Goal: Find specific page/section: Find specific page/section

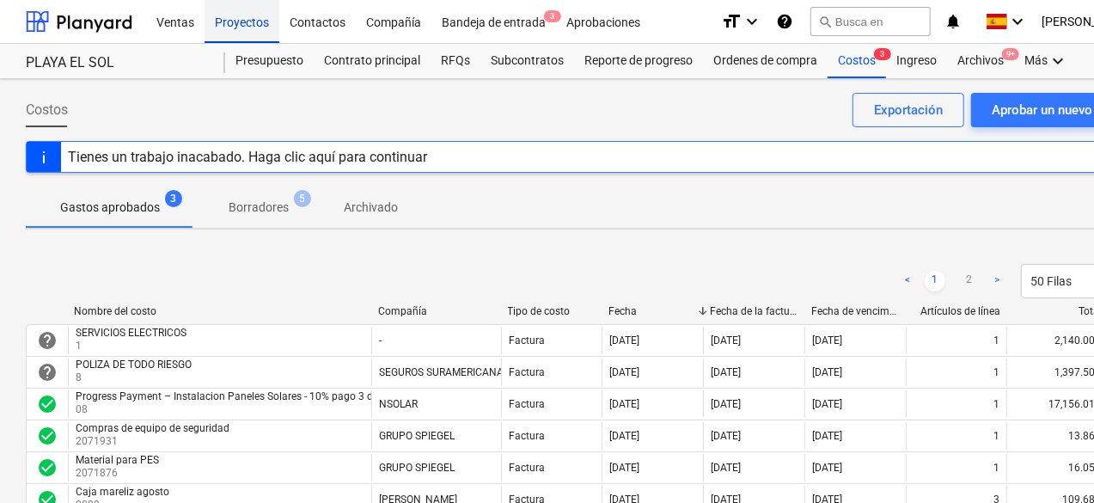
click at [232, 34] on div "Proyectos" at bounding box center [242, 21] width 75 height 44
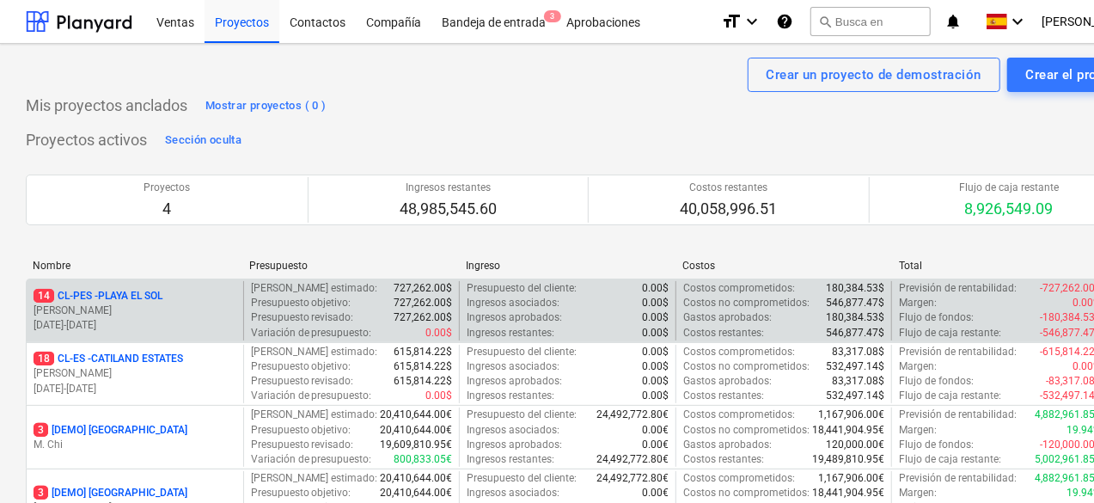
click at [179, 309] on p "[PERSON_NAME]" at bounding box center [135, 310] width 203 height 15
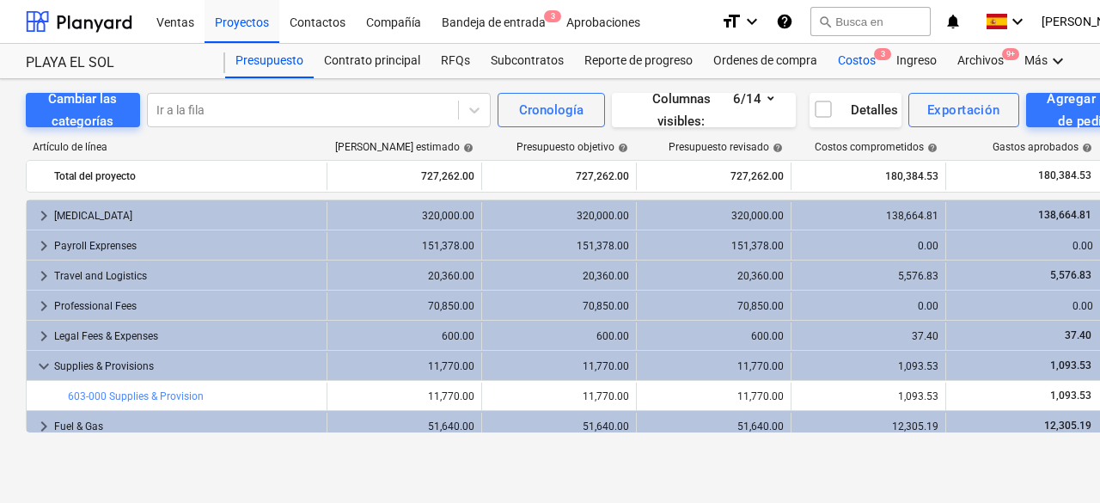
click at [854, 64] on div "Costos 3" at bounding box center [857, 61] width 58 height 34
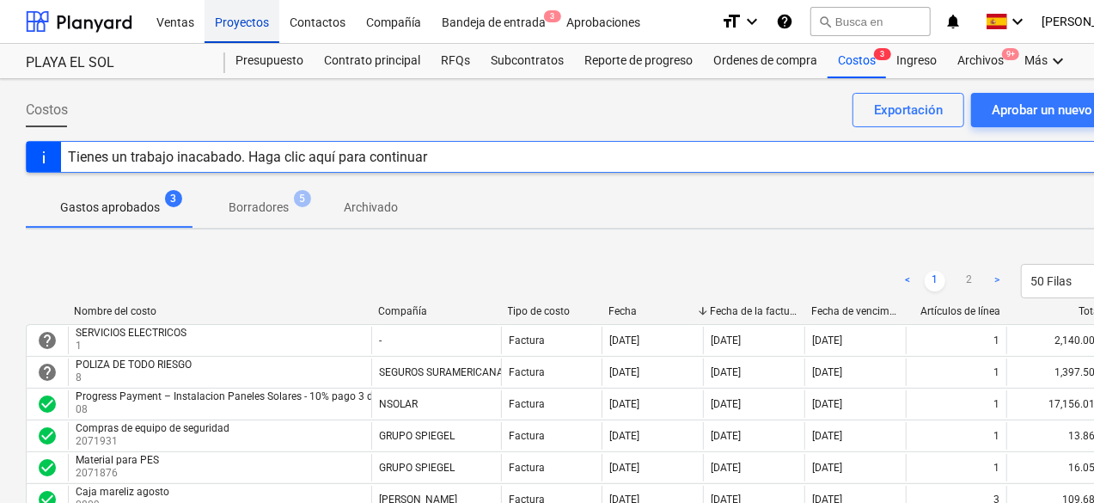
click at [227, 37] on div "Proyectos" at bounding box center [242, 21] width 75 height 44
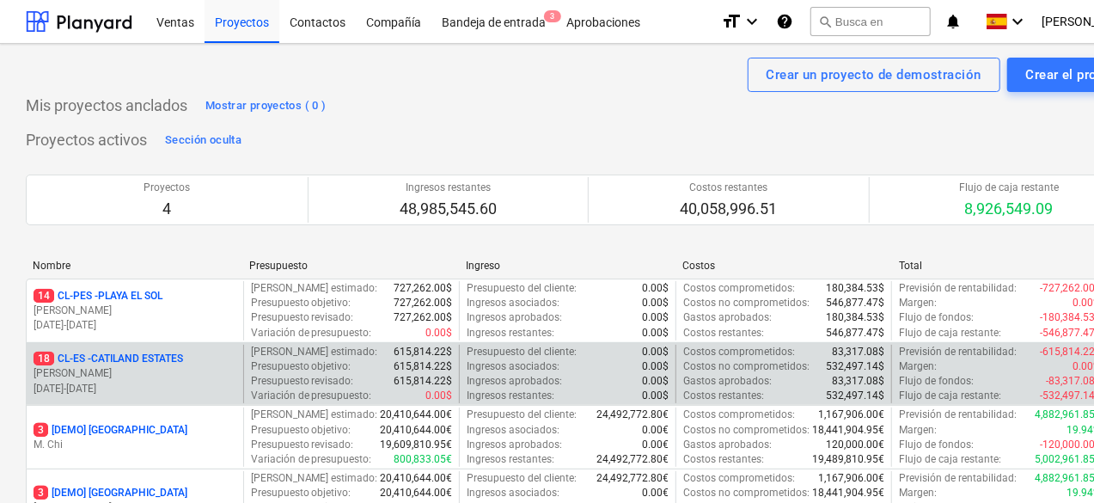
click at [168, 350] on div "18 CL-ES - CATILAND ESTATES [PERSON_NAME] [DATE] - [DATE]" at bounding box center [135, 374] width 217 height 59
click at [170, 388] on p "[DATE] - [DATE]" at bounding box center [135, 389] width 203 height 15
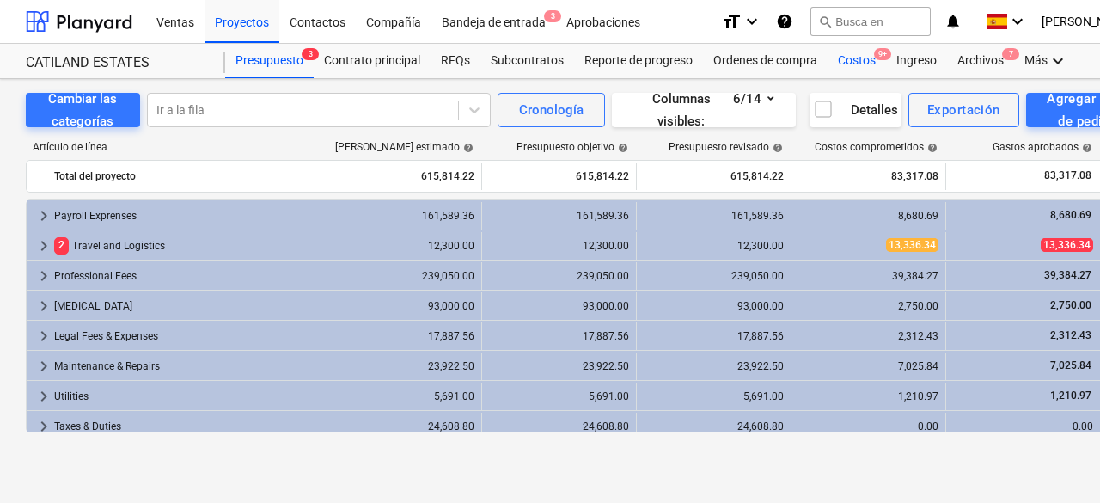
click at [861, 68] on div "Costos 9+" at bounding box center [857, 61] width 58 height 34
